Goal: Complete application form

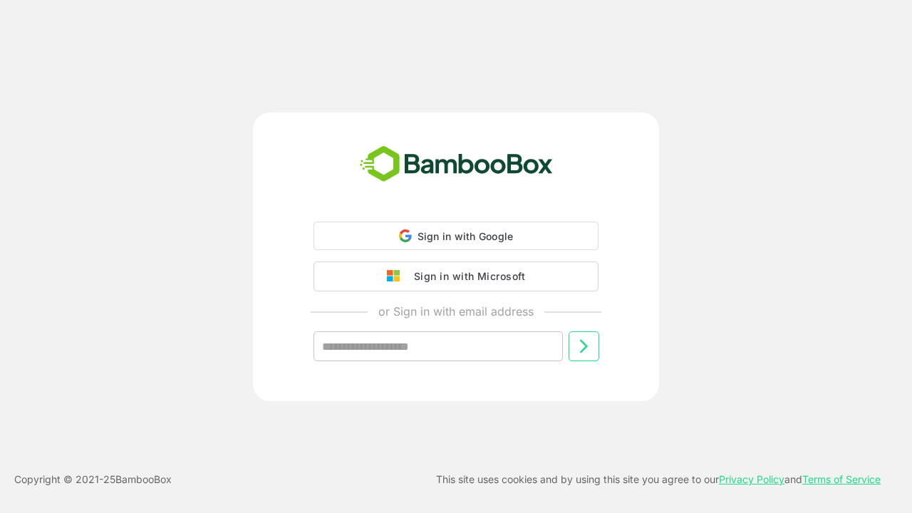
type input "**********"
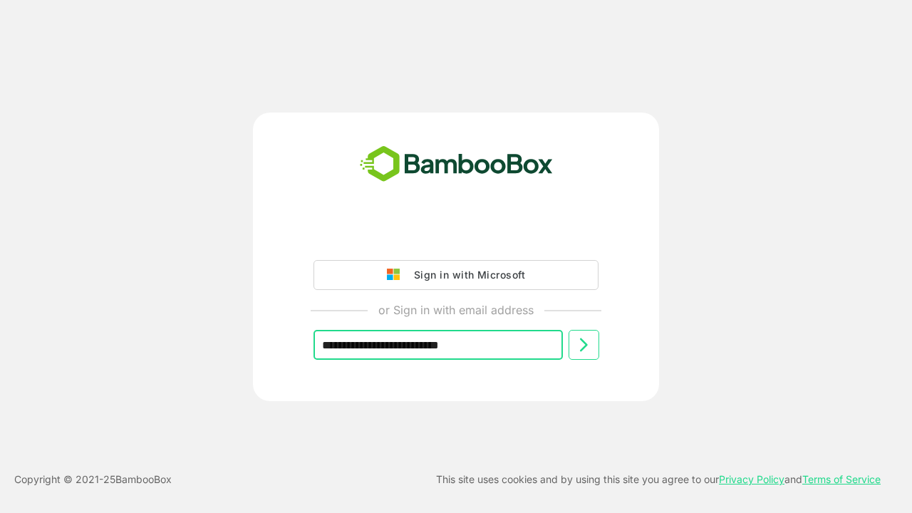
click at [584, 345] on icon at bounding box center [583, 344] width 17 height 17
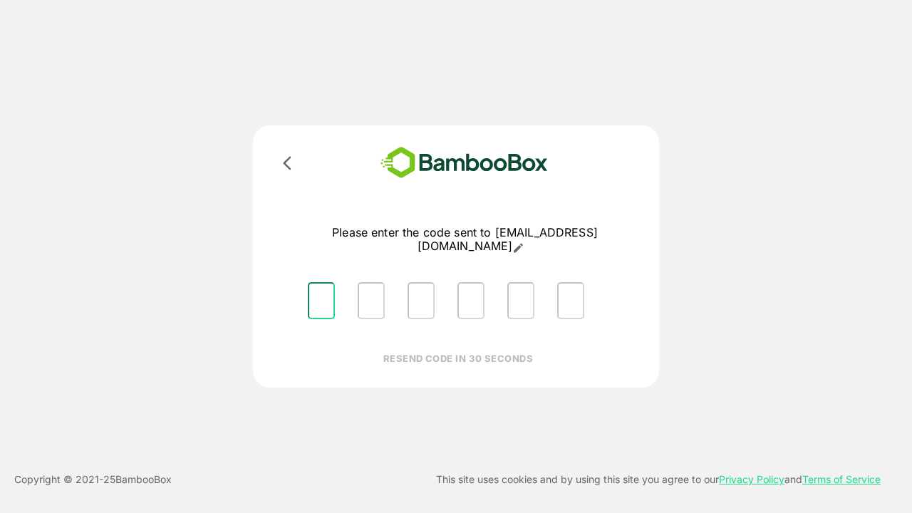
type input "*"
